Goal: Task Accomplishment & Management: Use online tool/utility

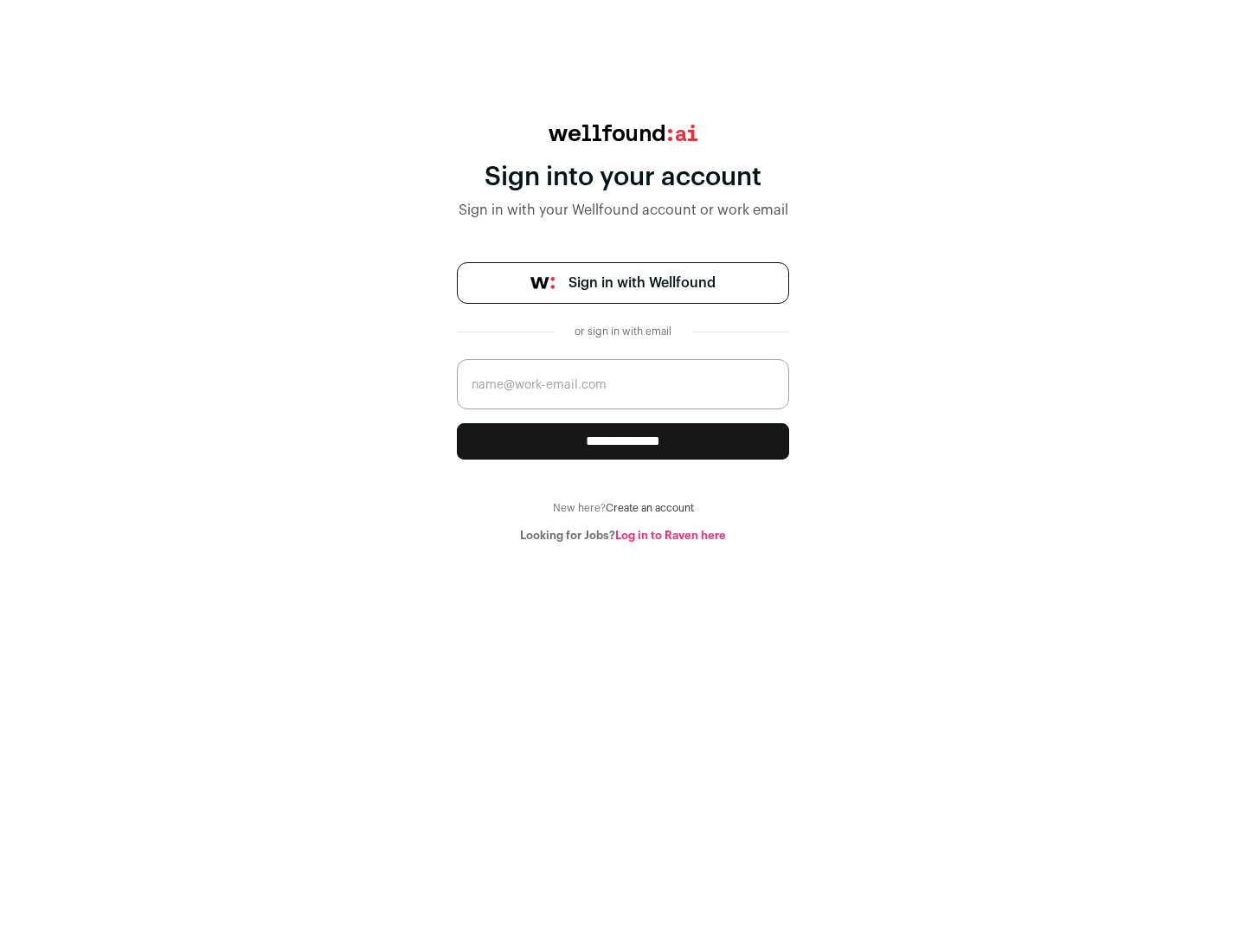
click at [642, 283] on span "Sign in with Wellfound" at bounding box center [643, 284] width 147 height 21
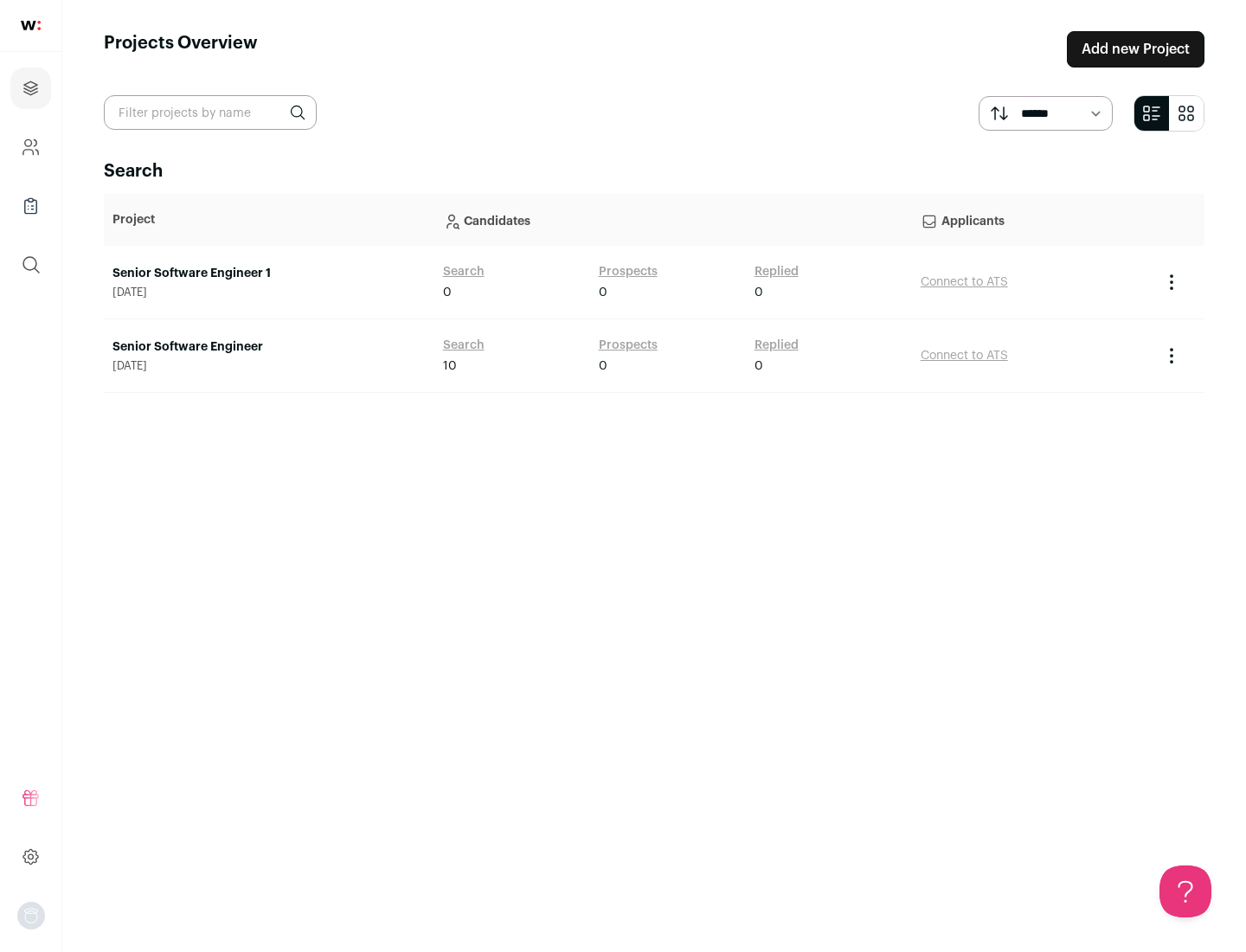
click at [268, 348] on link "Senior Software Engineer" at bounding box center [269, 347] width 313 height 17
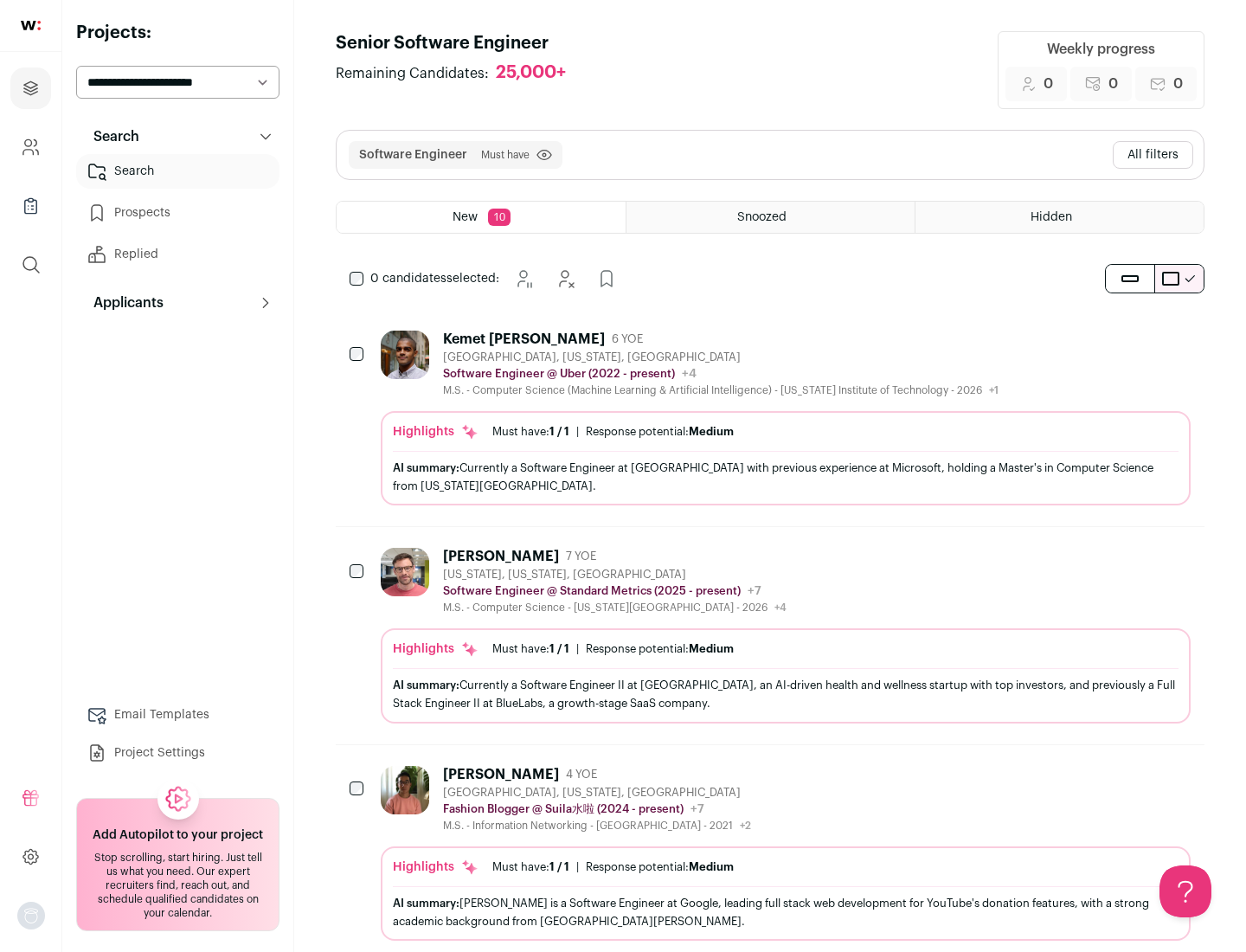
click at [771, 418] on div "Highlights Must have: 1 / 1 How many must haves have been fulfilled? | Response…" at bounding box center [786, 458] width 811 height 95
